Goal: Task Accomplishment & Management: Complete application form

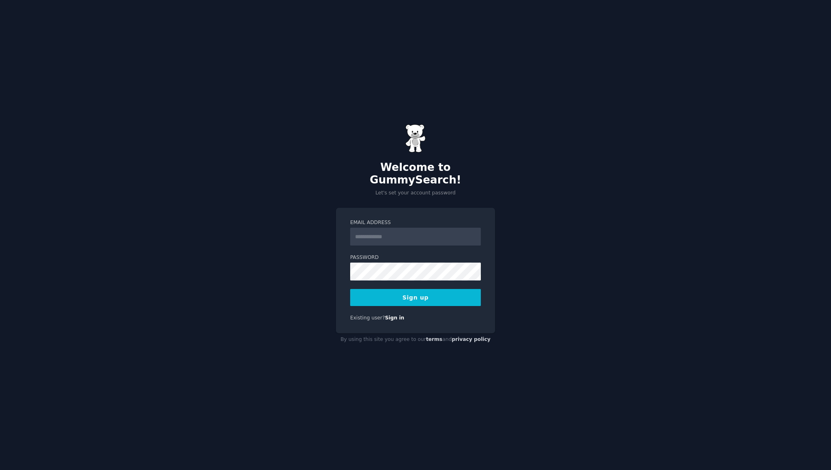
click at [395, 232] on input "Email Address" at bounding box center [415, 237] width 131 height 18
type input "**********"
click at [396, 290] on button "Sign up" at bounding box center [415, 297] width 131 height 17
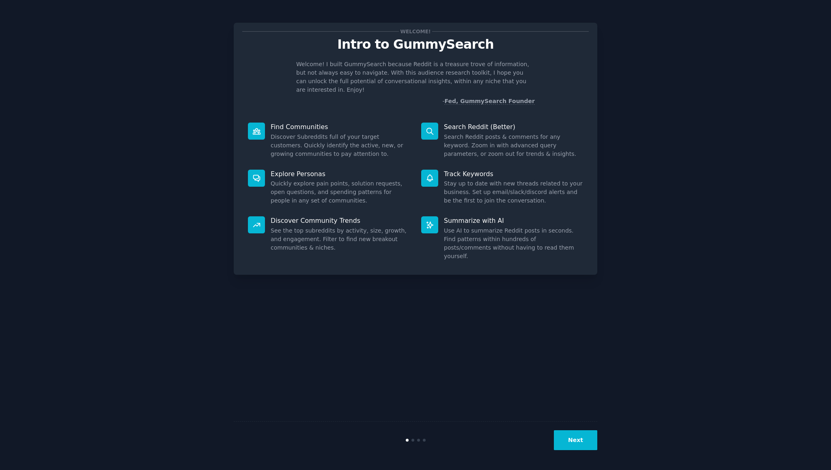
click at [579, 441] on button "Next" at bounding box center [575, 440] width 43 height 20
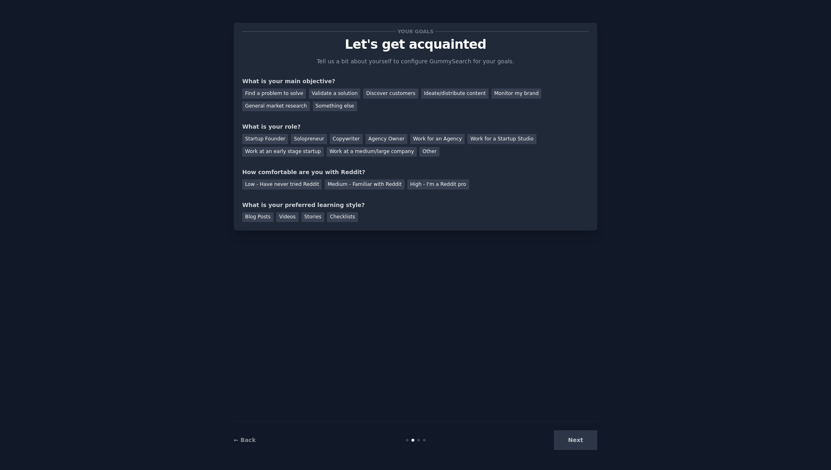
click at [565, 435] on div "Next" at bounding box center [536, 440] width 121 height 20
click at [574, 439] on div "Next" at bounding box center [536, 440] width 121 height 20
click at [271, 90] on div "Find a problem to solve" at bounding box center [274, 93] width 64 height 10
click at [396, 93] on div "Discover customers" at bounding box center [390, 93] width 55 height 10
click at [292, 92] on div "Find a problem to solve" at bounding box center [274, 93] width 64 height 10
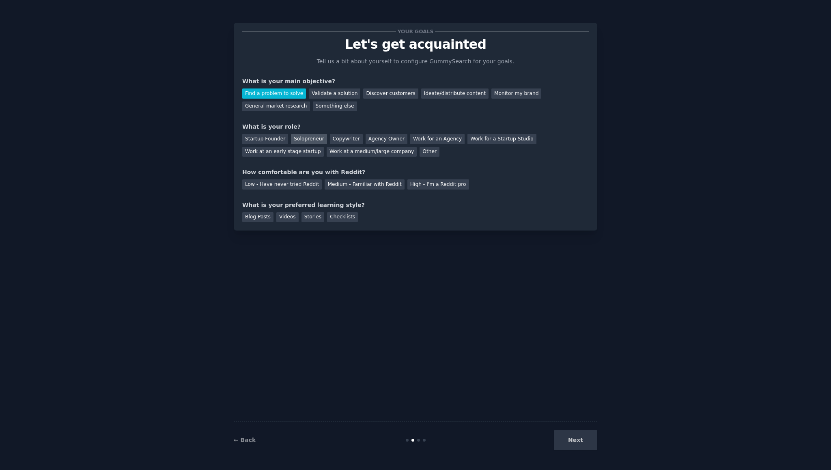
click at [301, 138] on div "Solopreneur" at bounding box center [309, 139] width 36 height 10
click at [303, 184] on div "Low - Have never tried Reddit" at bounding box center [281, 184] width 79 height 10
click at [261, 217] on div "Blog Posts" at bounding box center [257, 217] width 31 height 10
click at [576, 438] on button "Next" at bounding box center [575, 440] width 43 height 20
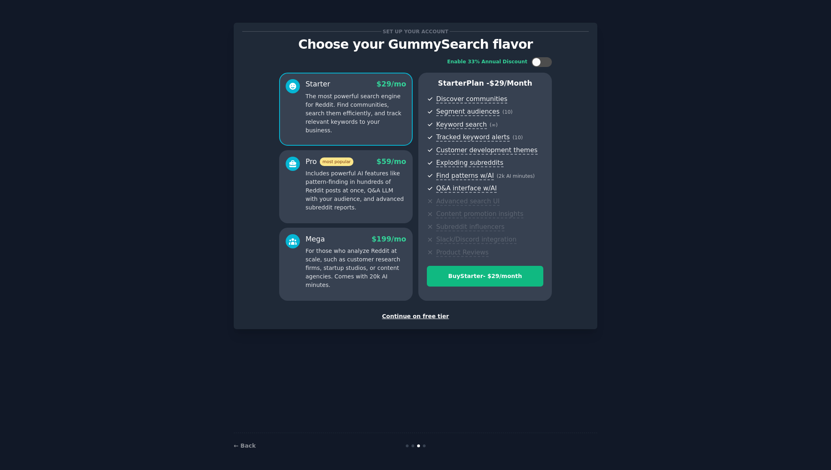
click at [414, 315] on div "Continue on free tier" at bounding box center [415, 316] width 346 height 9
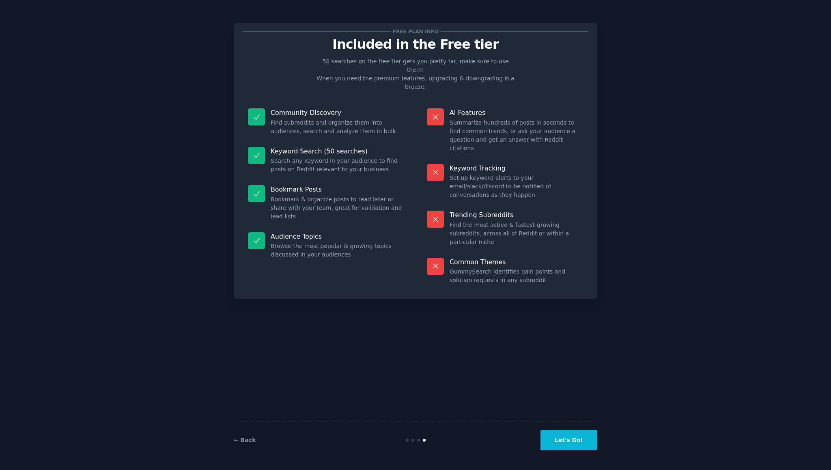
click at [553, 439] on button "Let's Go!" at bounding box center [568, 440] width 57 height 20
